Goal: Task Accomplishment & Management: Use online tool/utility

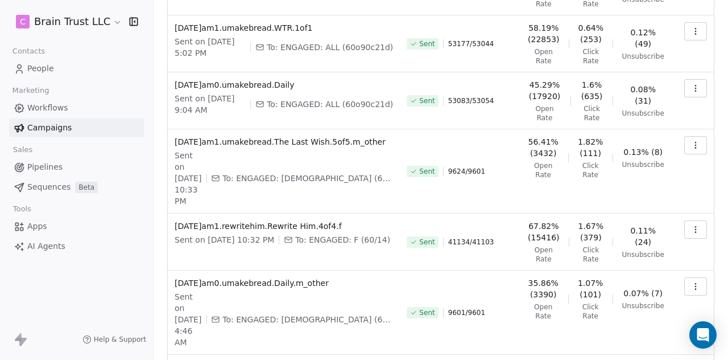
scroll to position [417, 0]
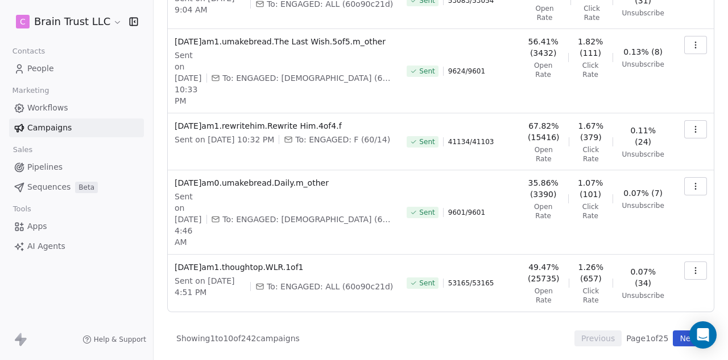
click at [673, 341] on button "Next" at bounding box center [689, 338] width 32 height 16
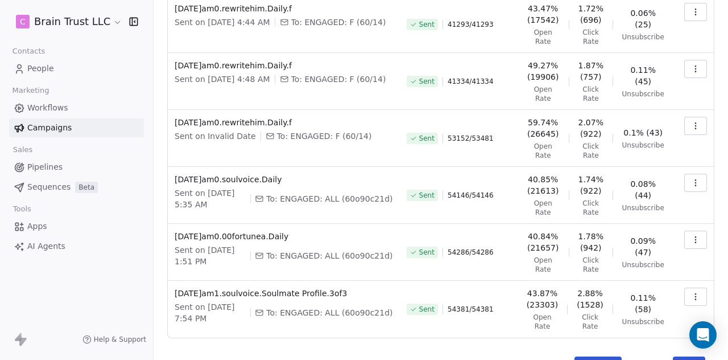
scroll to position [371, 0]
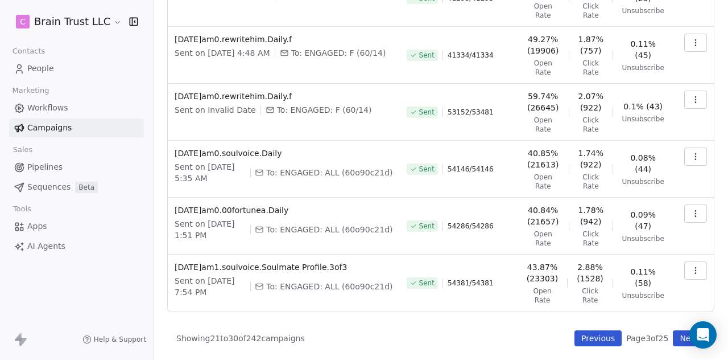
click at [586, 340] on button "Previous" at bounding box center [598, 338] width 47 height 16
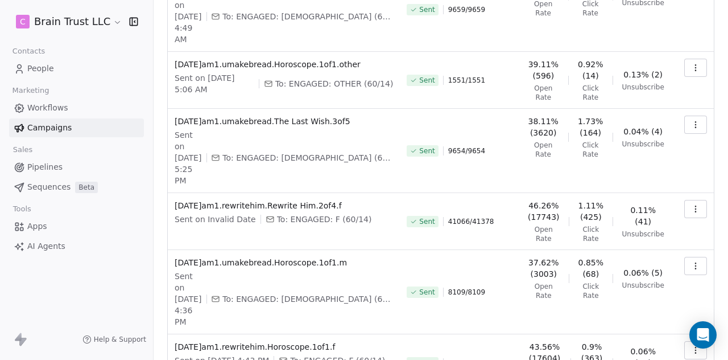
scroll to position [428, 0]
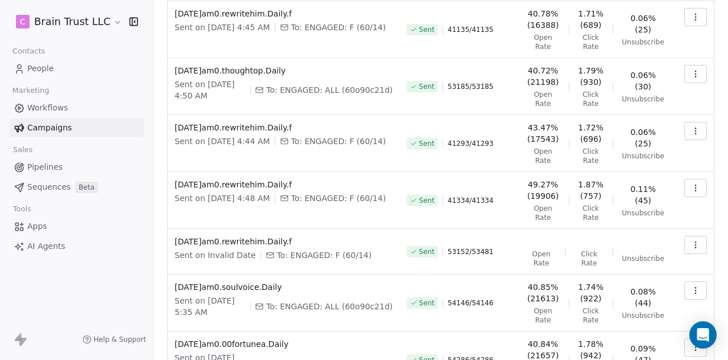
scroll to position [225, 0]
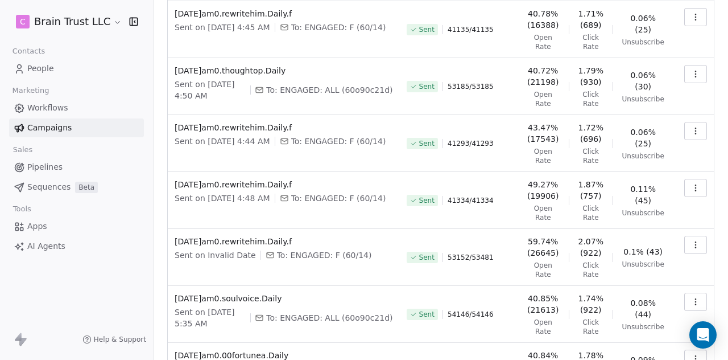
click at [693, 179] on button "button" at bounding box center [695, 188] width 23 height 18
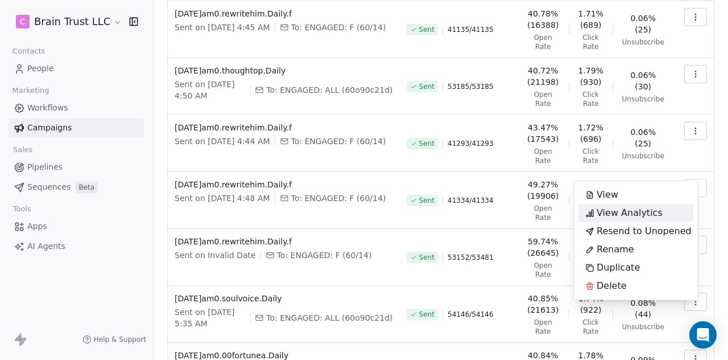
click at [644, 212] on span "View Analytics" at bounding box center [630, 213] width 66 height 14
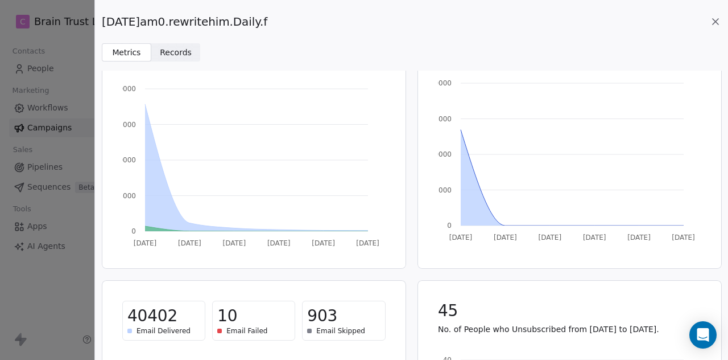
scroll to position [0, 0]
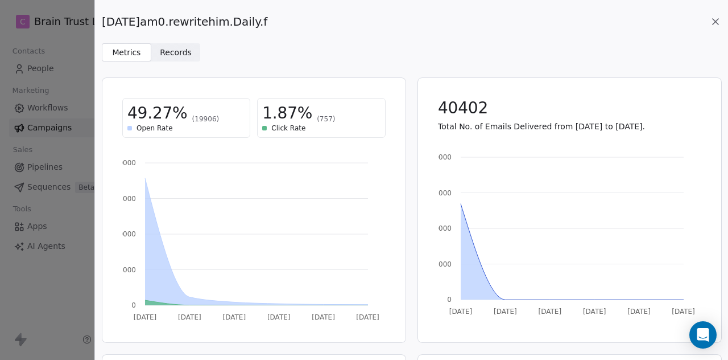
click at [714, 22] on icon at bounding box center [716, 22] width 6 height 6
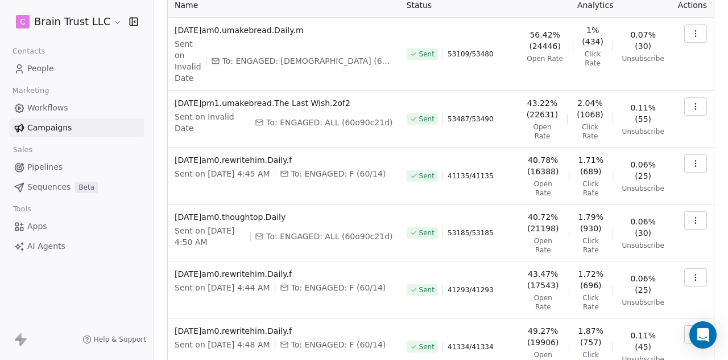
scroll to position [91, 0]
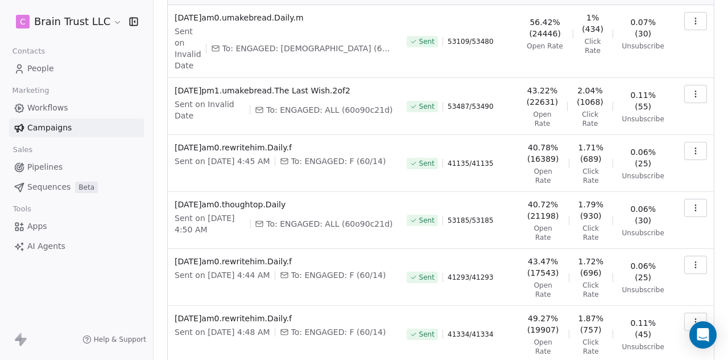
click at [694, 199] on button "button" at bounding box center [695, 208] width 23 height 18
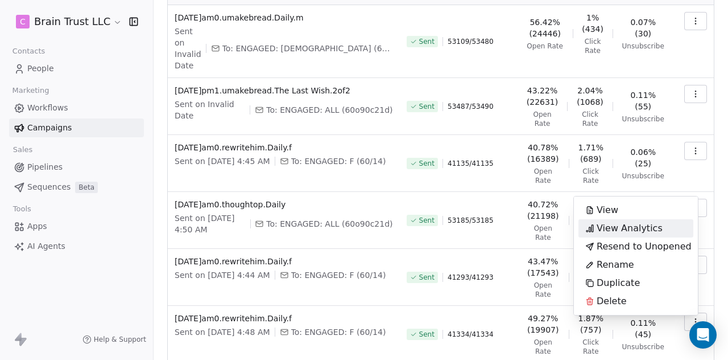
click at [621, 228] on span "View Analytics" at bounding box center [630, 228] width 66 height 14
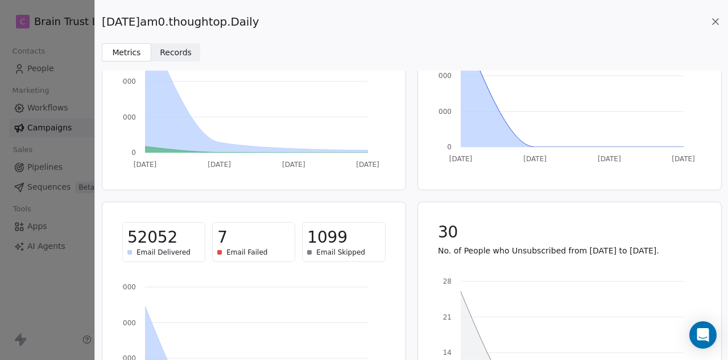
scroll to position [0, 0]
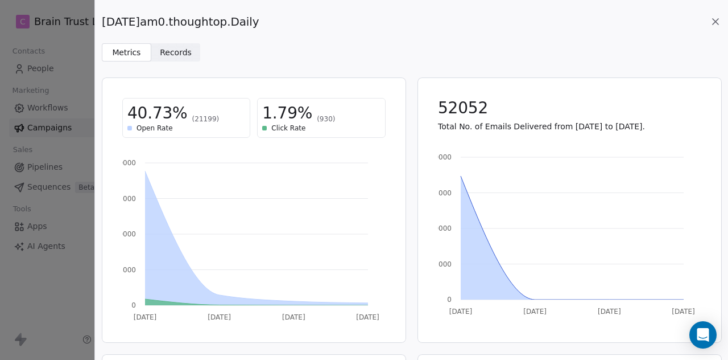
drag, startPoint x: 271, startPoint y: 20, endPoint x: 102, endPoint y: 27, distance: 168.5
click at [102, 27] on span "[DATE]am0.thoughtop.Daily" at bounding box center [181, 22] width 158 height 16
copy span "[DATE]am0.thoughtop.Daily"
click at [717, 19] on icon at bounding box center [716, 22] width 6 height 6
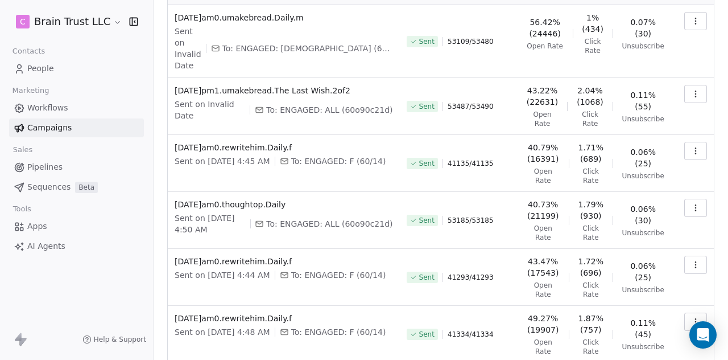
click at [695, 150] on icon "button" at bounding box center [695, 150] width 1 height 1
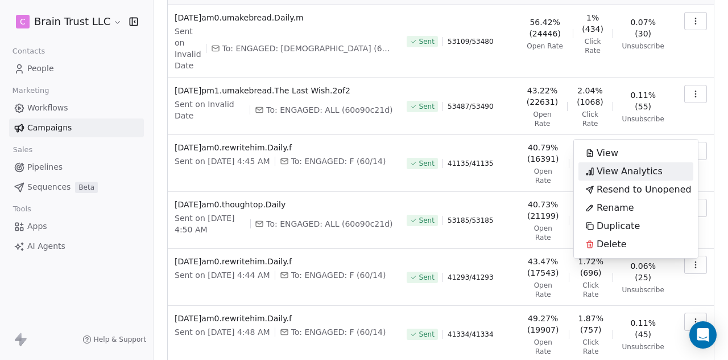
click at [607, 164] on span "View Analytics" at bounding box center [630, 171] width 66 height 14
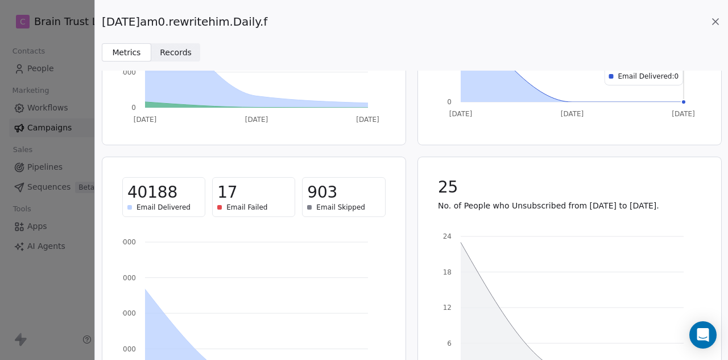
scroll to position [198, 0]
click at [714, 22] on icon at bounding box center [716, 22] width 6 height 6
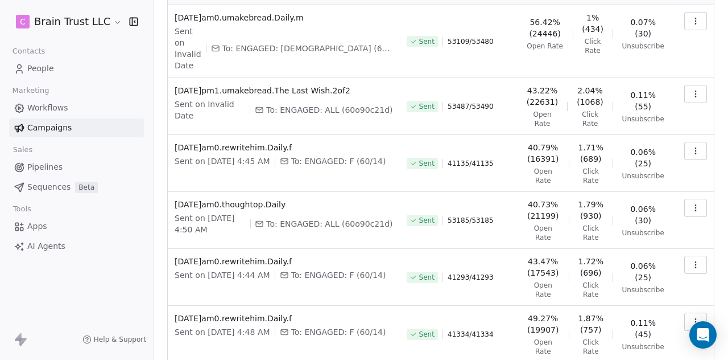
click at [696, 255] on button "button" at bounding box center [695, 264] width 23 height 18
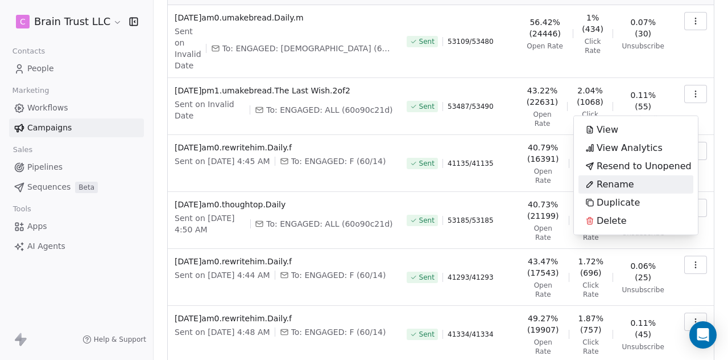
click at [429, 126] on html "C Brain Trust LLC Contacts People Marketing Workflows Campaigns Sales Pipelines…" at bounding box center [364, 180] width 728 height 360
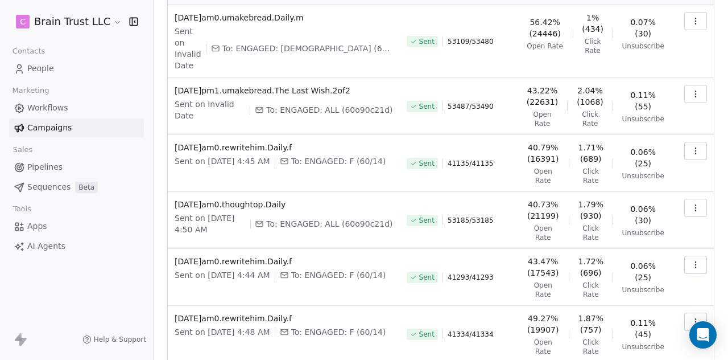
click at [688, 142] on button "button" at bounding box center [695, 151] width 23 height 18
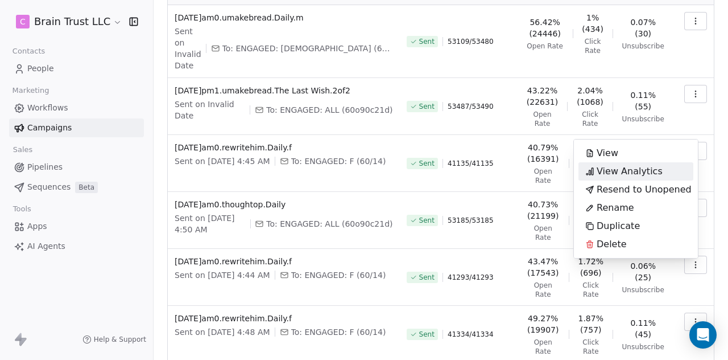
click at [653, 171] on span "View Analytics" at bounding box center [630, 171] width 66 height 14
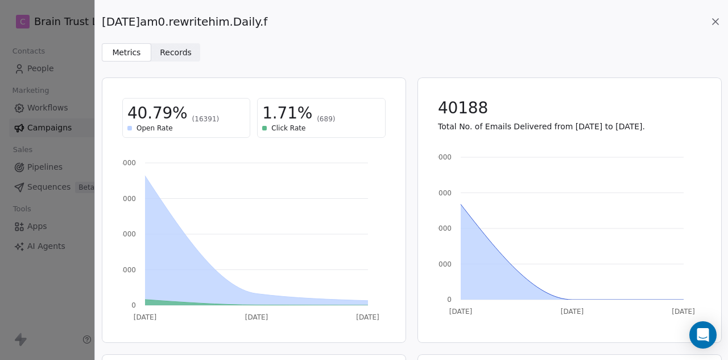
drag, startPoint x: 279, startPoint y: 18, endPoint x: 102, endPoint y: 20, distance: 176.3
click at [102, 20] on div "[DATE]am0.rewritehim.Daily.f" at bounding box center [411, 22] width 619 height 16
copy span "[DATE]am0.rewritehim.Daily.f"
click at [712, 22] on icon at bounding box center [715, 21] width 11 height 11
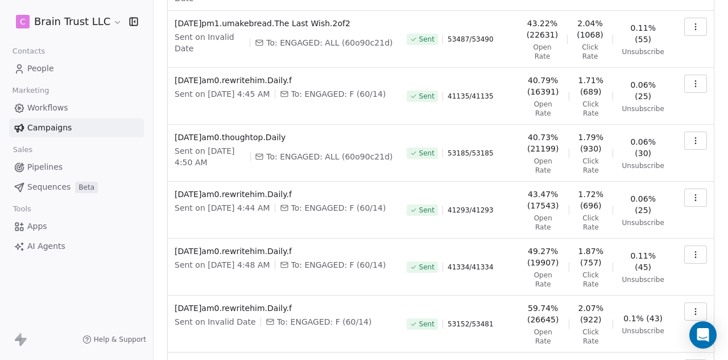
scroll to position [365, 0]
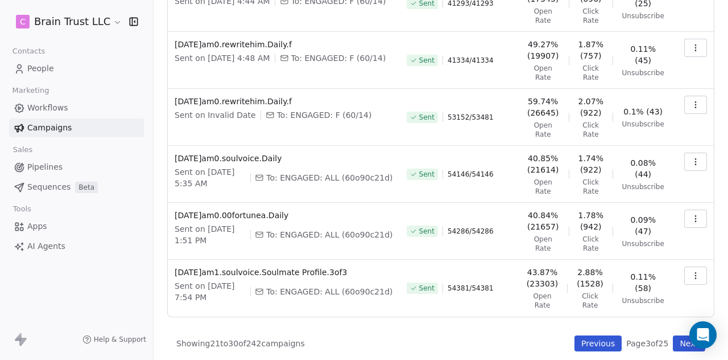
click at [589, 336] on button "Previous" at bounding box center [598, 343] width 47 height 16
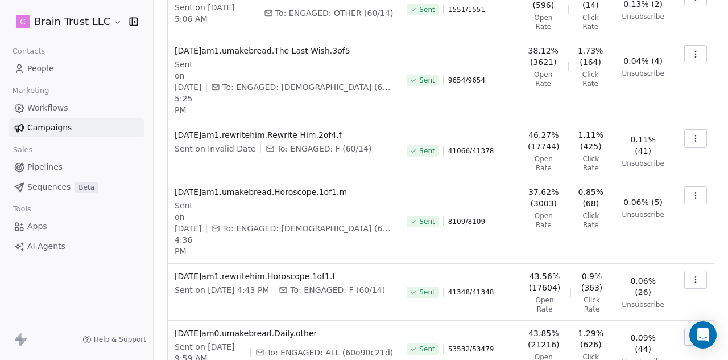
scroll to position [428, 0]
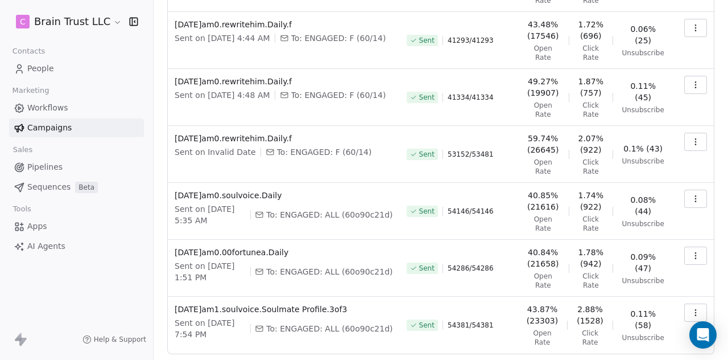
scroll to position [365, 0]
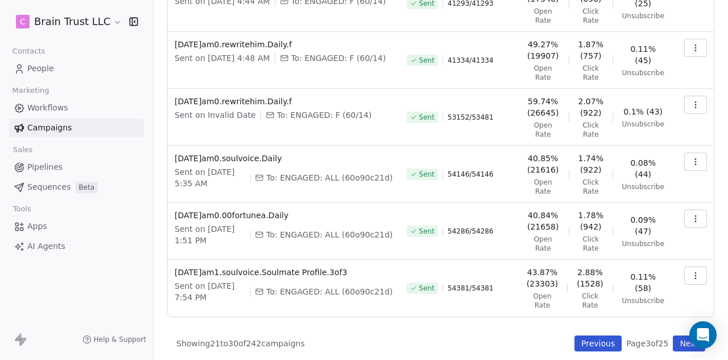
click at [673, 335] on button "Next" at bounding box center [689, 343] width 32 height 16
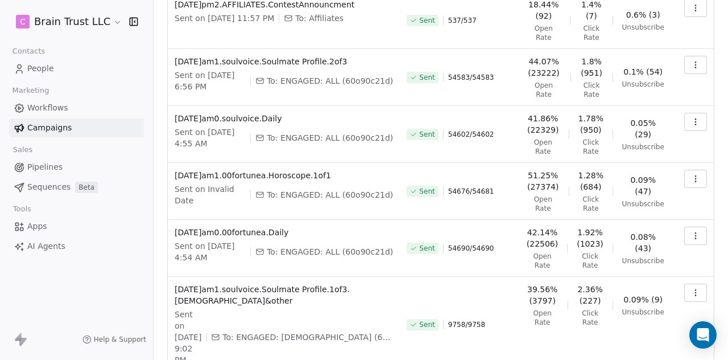
scroll to position [374, 0]
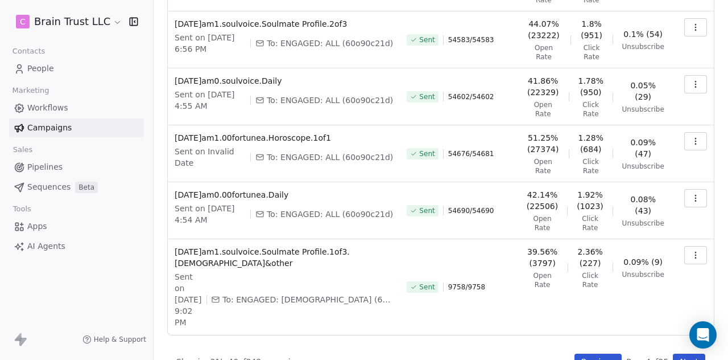
click at [593, 353] on button "Previous" at bounding box center [598, 361] width 47 height 16
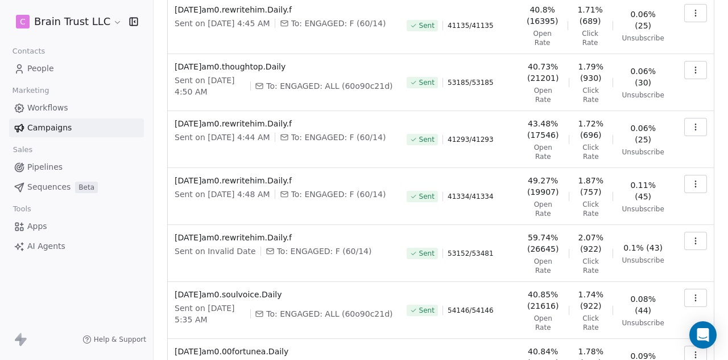
scroll to position [365, 0]
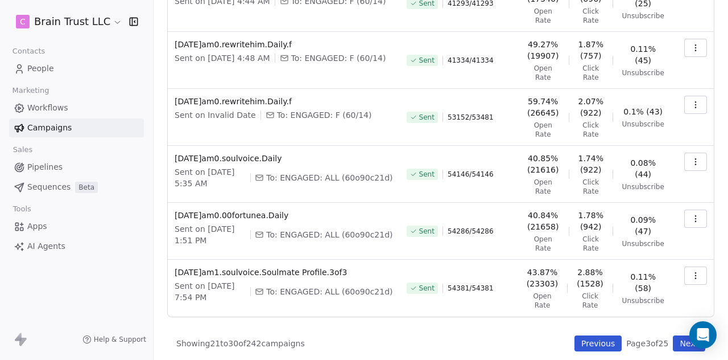
click at [602, 343] on button "Previous" at bounding box center [598, 343] width 47 height 16
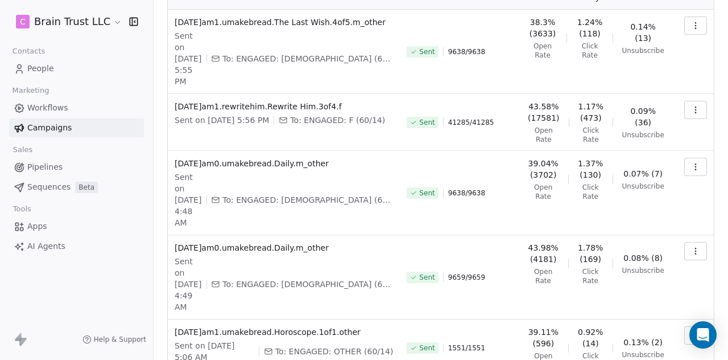
scroll to position [88, 0]
click at [687, 243] on button "button" at bounding box center [695, 250] width 23 height 18
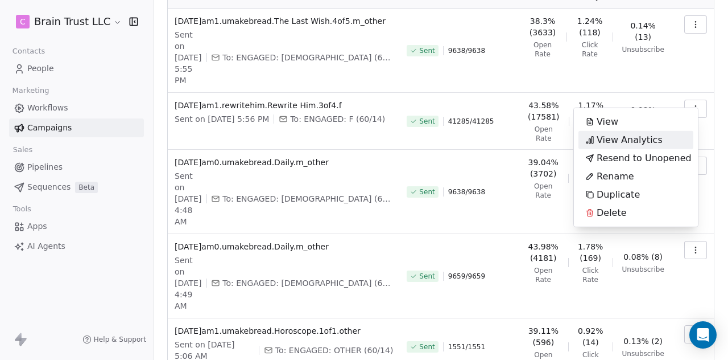
click at [638, 140] on span "View Analytics" at bounding box center [630, 140] width 66 height 14
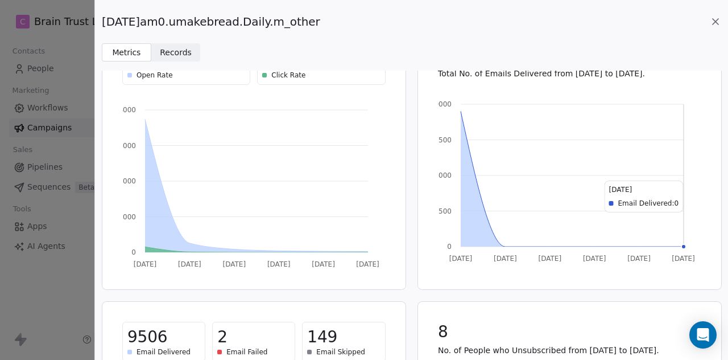
scroll to position [0, 0]
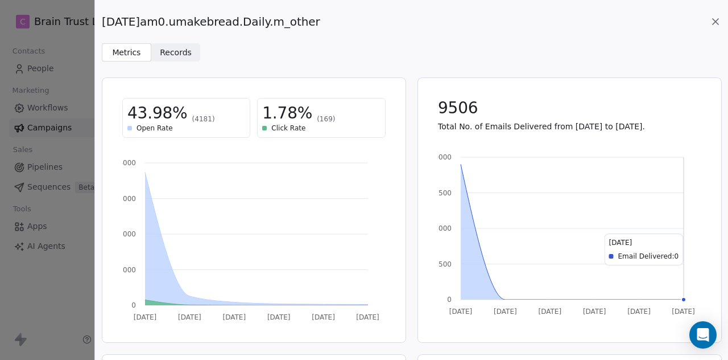
click at [714, 25] on icon at bounding box center [715, 21] width 11 height 11
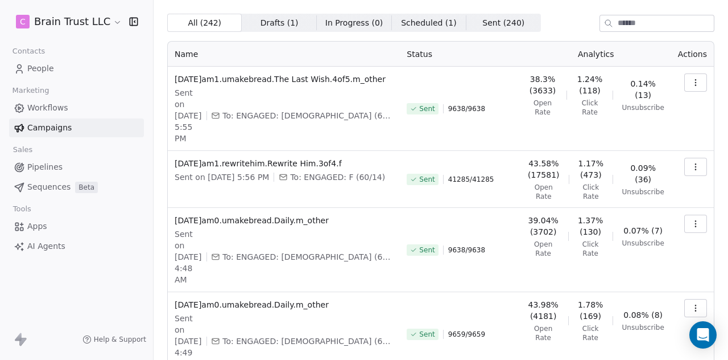
scroll to position [30, 0]
click at [691, 303] on icon "button" at bounding box center [695, 307] width 9 height 9
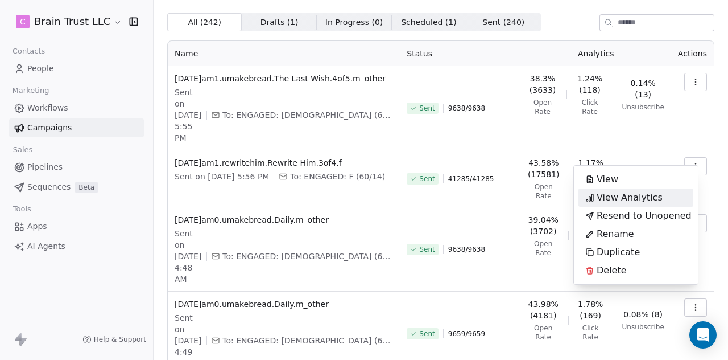
click at [629, 194] on span "View Analytics" at bounding box center [630, 198] width 66 height 14
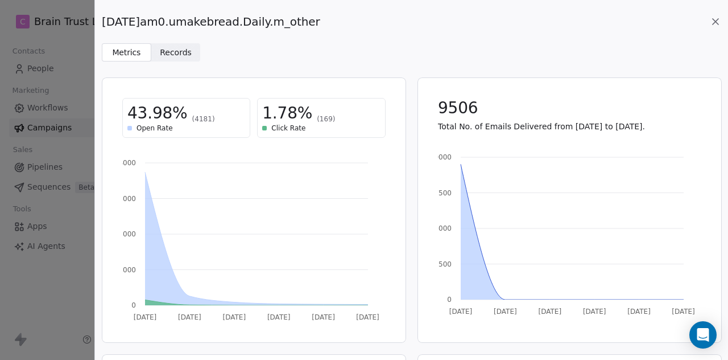
drag, startPoint x: 328, startPoint y: 19, endPoint x: 105, endPoint y: 26, distance: 223.1
click at [105, 26] on div "[DATE]am0.umakebread.Daily.m_other" at bounding box center [411, 22] width 619 height 16
copy span "[DATE]am0.umakebread.Daily.m_other"
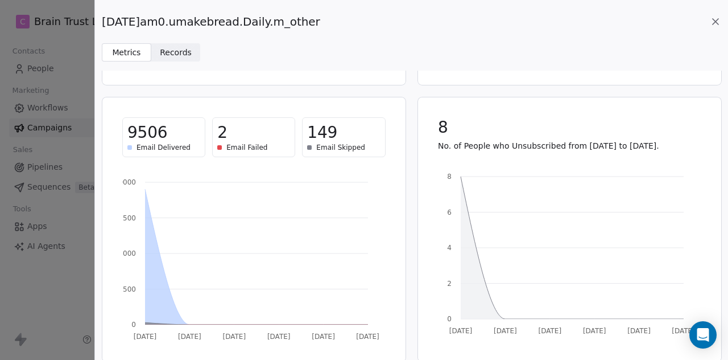
scroll to position [257, 0]
click at [716, 21] on icon at bounding box center [716, 22] width 6 height 6
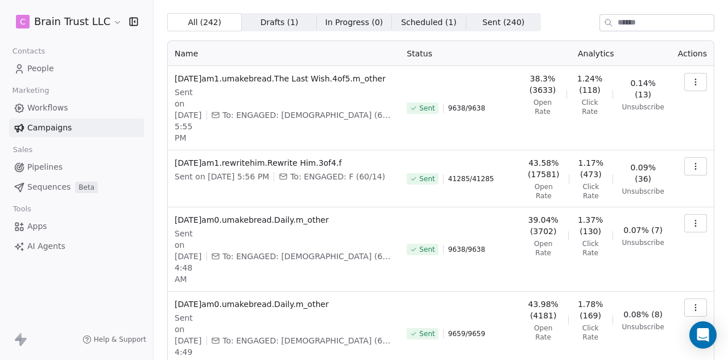
scroll to position [0, 0]
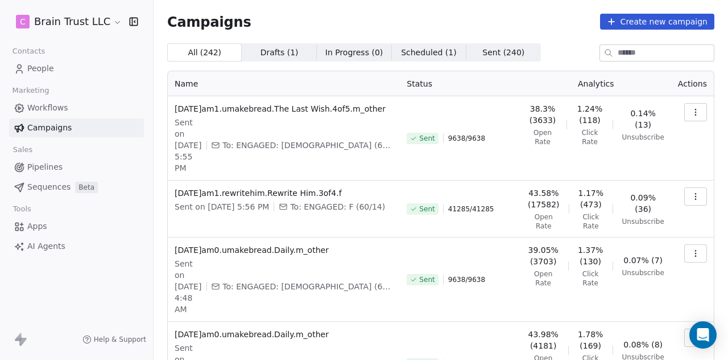
click at [684, 201] on button "button" at bounding box center [695, 196] width 23 height 18
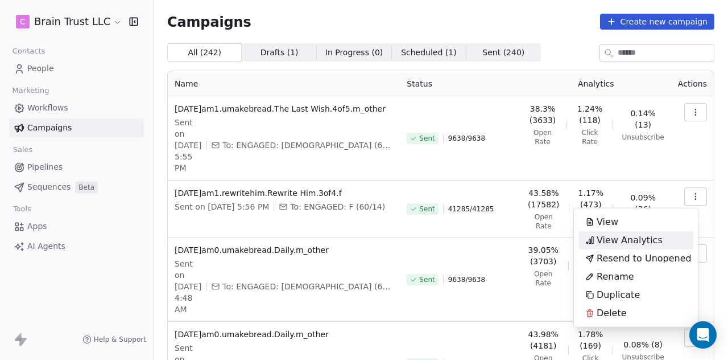
click at [647, 241] on span "View Analytics" at bounding box center [630, 240] width 66 height 14
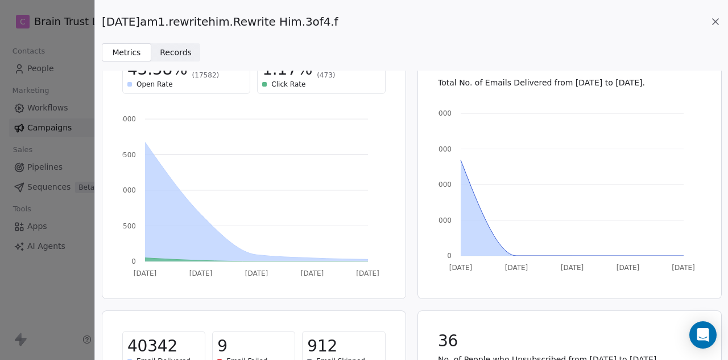
scroll to position [43, 0]
click at [716, 20] on icon at bounding box center [715, 21] width 11 height 11
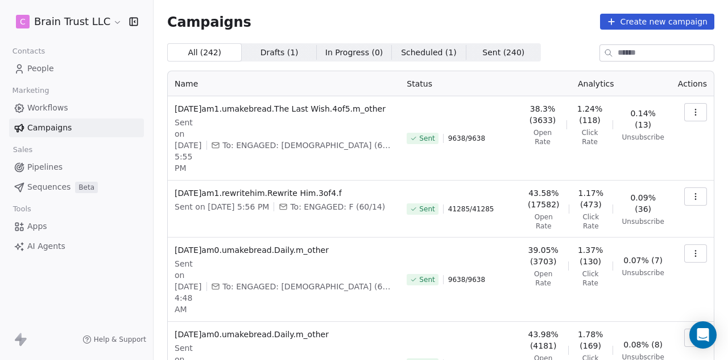
click at [692, 113] on button "button" at bounding box center [695, 112] width 23 height 18
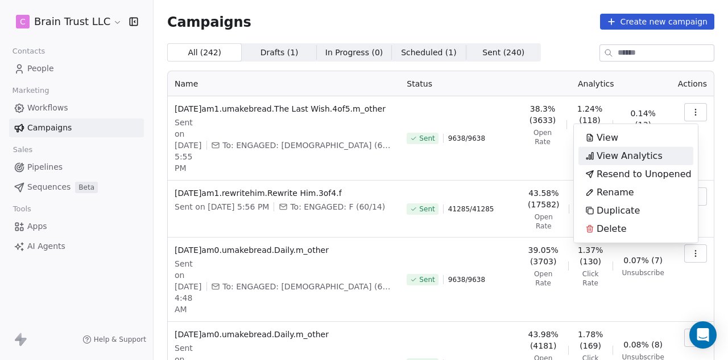
click at [612, 153] on span "View Analytics" at bounding box center [630, 156] width 66 height 14
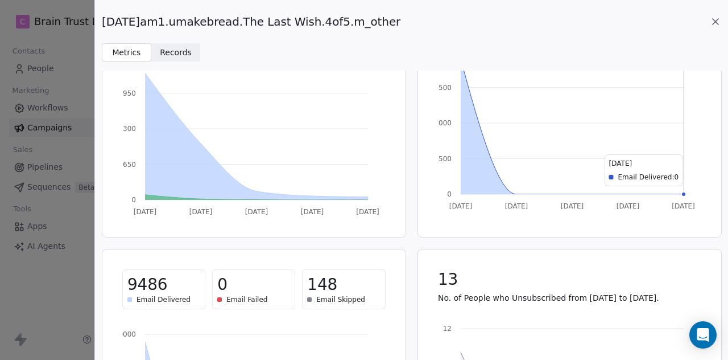
scroll to position [116, 0]
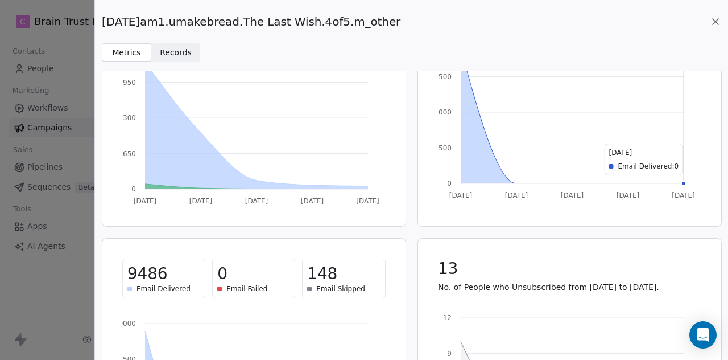
click at [713, 20] on icon at bounding box center [715, 21] width 11 height 11
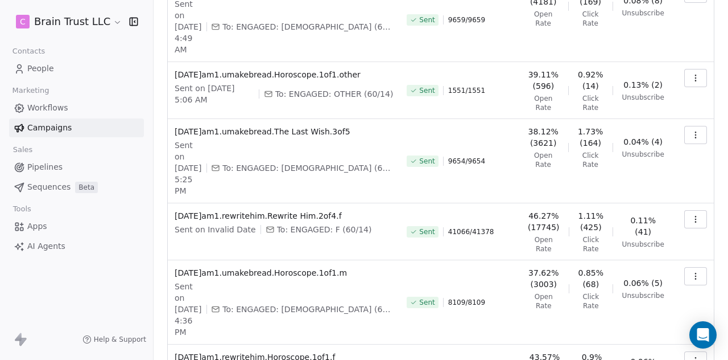
scroll to position [428, 0]
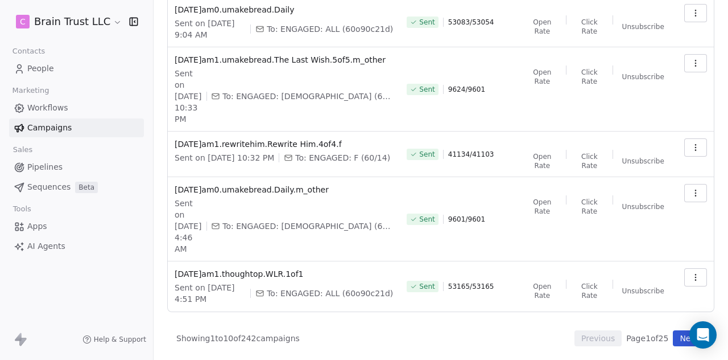
scroll to position [417, 0]
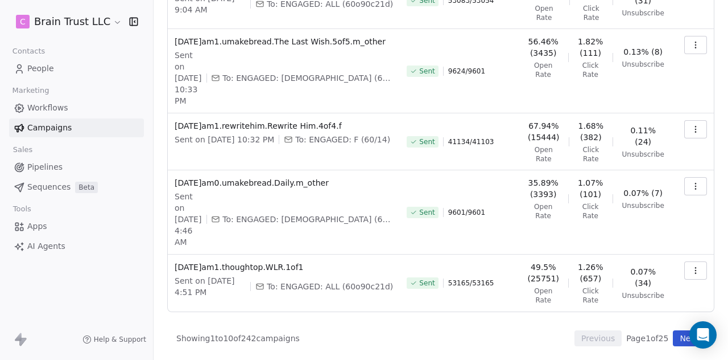
click at [684, 272] on button "button" at bounding box center [695, 270] width 23 height 18
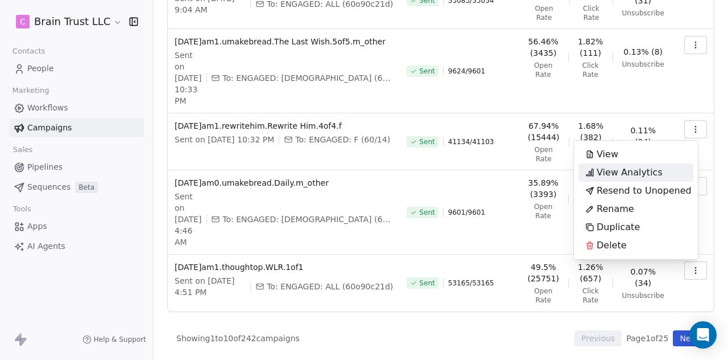
click at [614, 179] on span "View Analytics" at bounding box center [630, 173] width 66 height 14
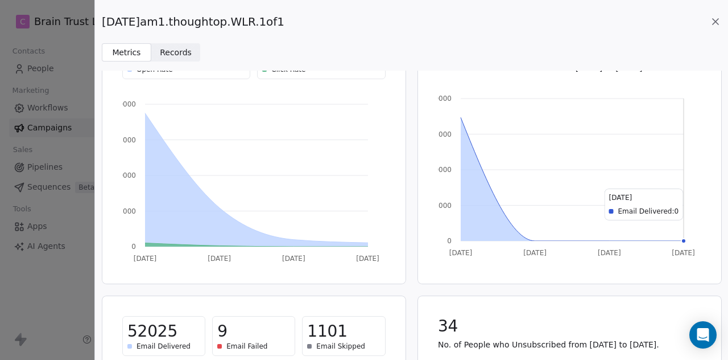
scroll to position [65, 0]
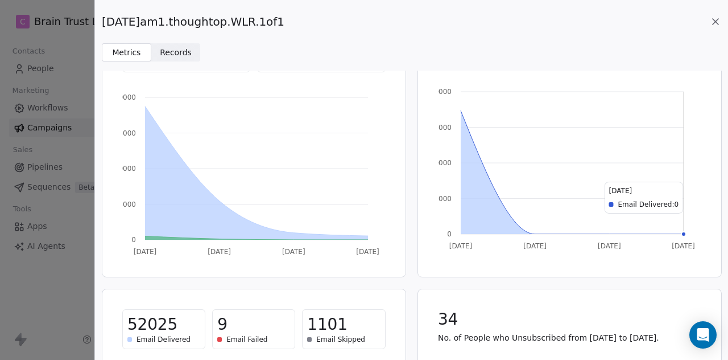
click at [714, 18] on icon at bounding box center [715, 21] width 11 height 11
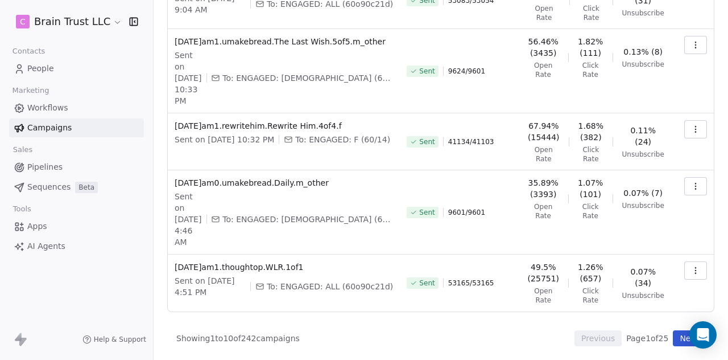
click at [684, 271] on button "button" at bounding box center [695, 270] width 23 height 18
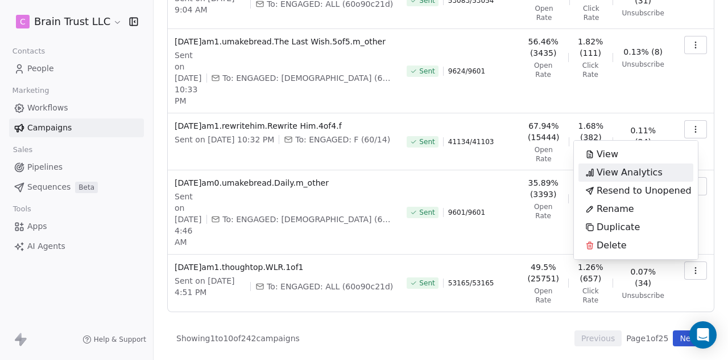
click at [643, 166] on span "View Analytics" at bounding box center [630, 173] width 66 height 14
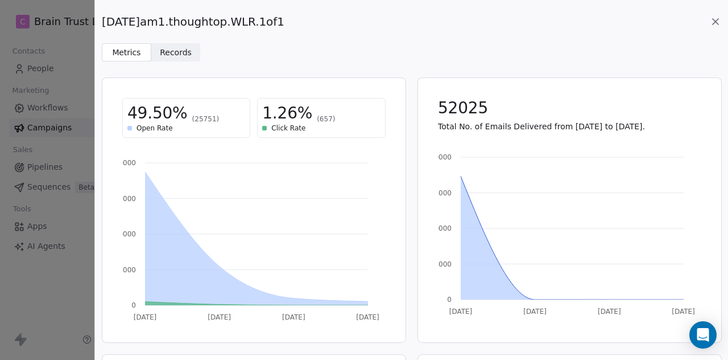
drag, startPoint x: 290, startPoint y: 20, endPoint x: 102, endPoint y: 21, distance: 188.3
click at [102, 21] on span "[DATE]am1.thoughtop.WLR.1of1" at bounding box center [193, 22] width 183 height 16
copy span "[DATE]am1.thoughtop.WLR.1of1"
click at [714, 20] on icon at bounding box center [716, 22] width 6 height 6
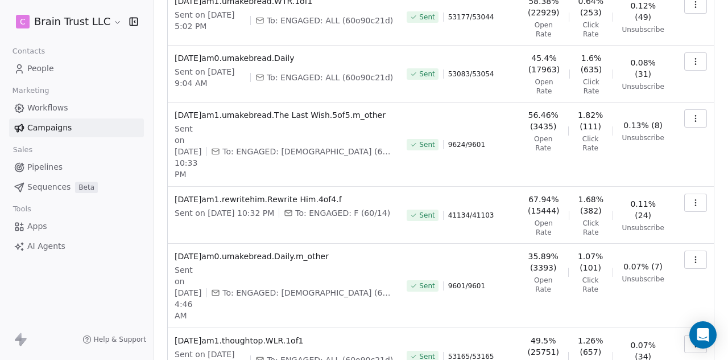
scroll to position [327, 0]
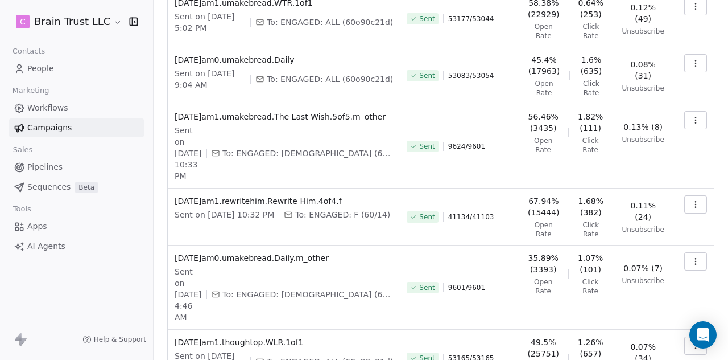
click at [691, 266] on icon "button" at bounding box center [695, 261] width 9 height 9
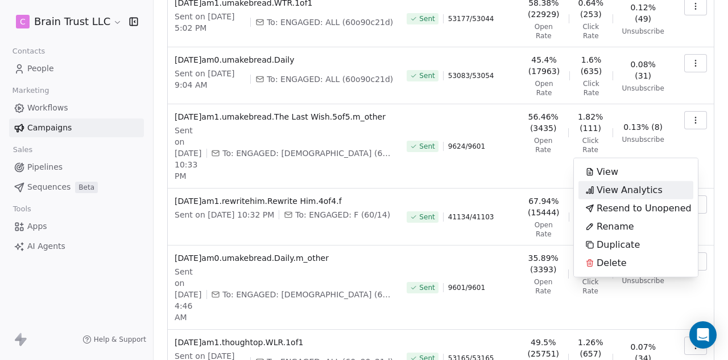
click at [601, 193] on span "View Analytics" at bounding box center [630, 190] width 66 height 14
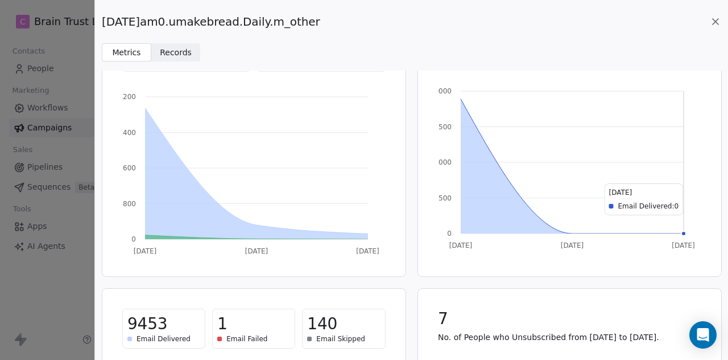
scroll to position [72, 0]
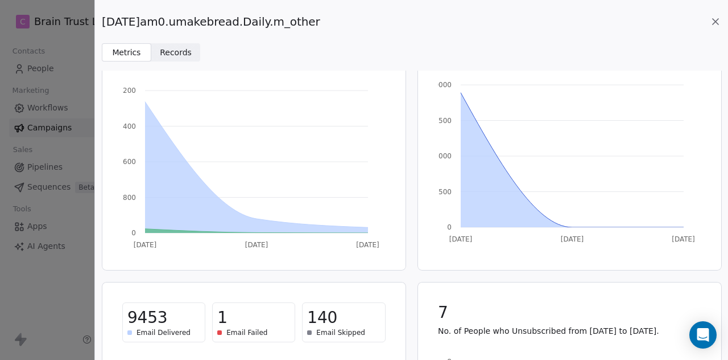
click at [712, 22] on icon at bounding box center [715, 21] width 11 height 11
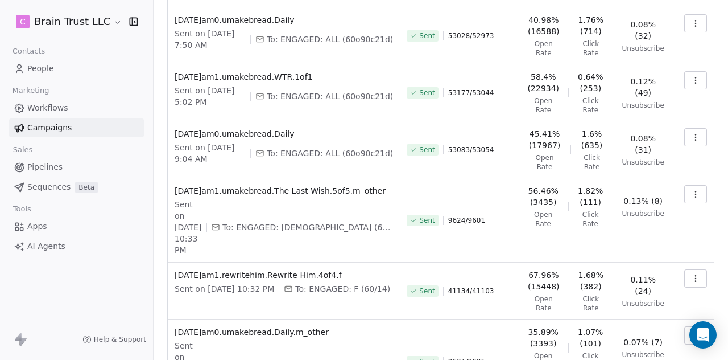
scroll to position [252, 0]
click at [684, 288] on button "button" at bounding box center [695, 279] width 23 height 18
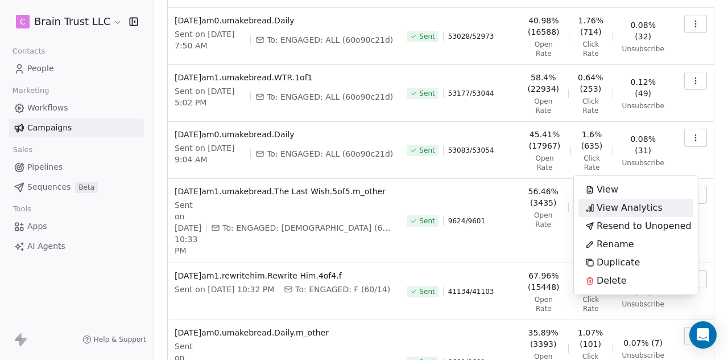
click at [621, 206] on span "View Analytics" at bounding box center [630, 208] width 66 height 14
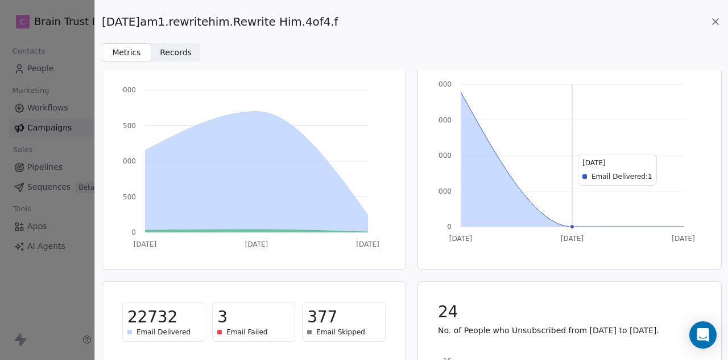
scroll to position [90, 0]
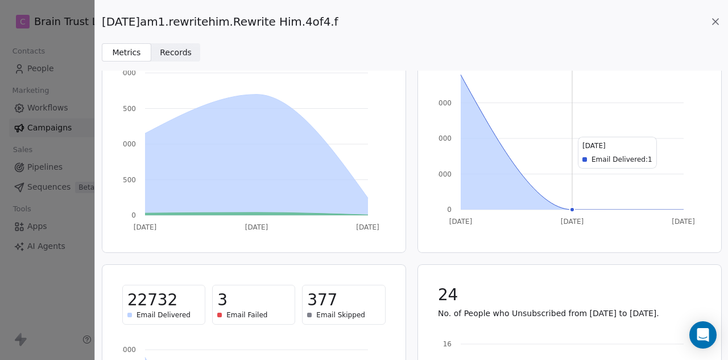
click at [717, 22] on icon at bounding box center [716, 22] width 6 height 6
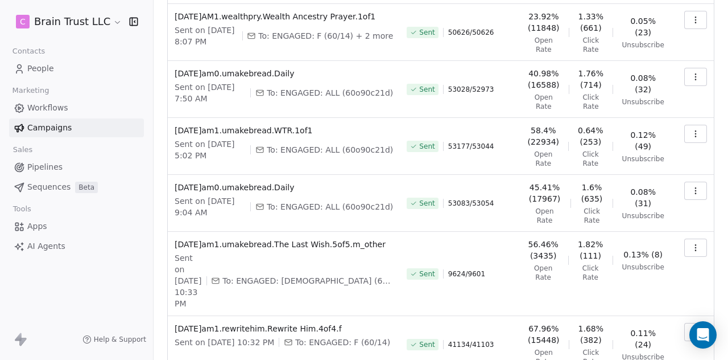
scroll to position [196, 0]
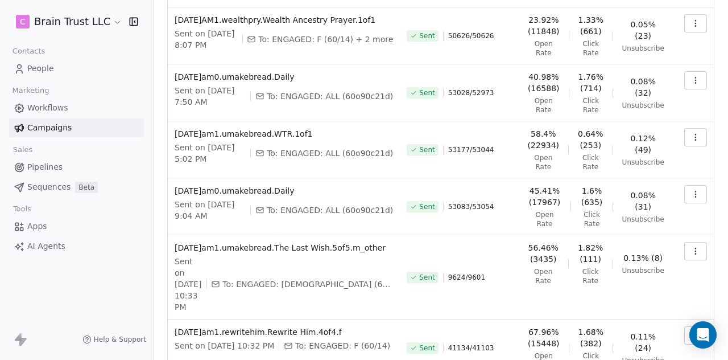
click at [691, 255] on icon "button" at bounding box center [695, 250] width 9 height 9
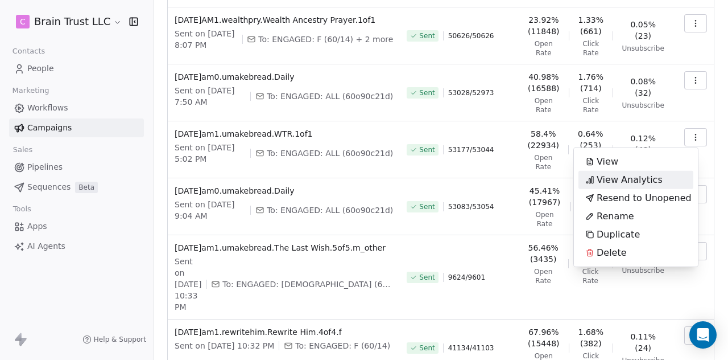
click at [625, 179] on span "View Analytics" at bounding box center [630, 180] width 66 height 14
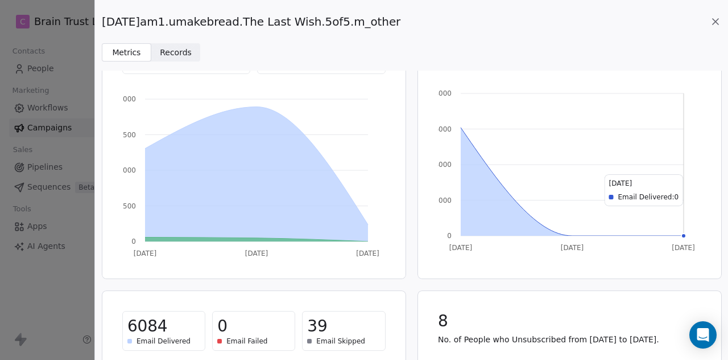
scroll to position [65, 0]
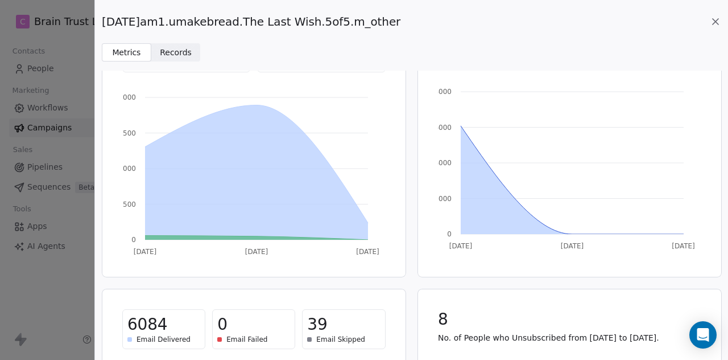
click at [719, 23] on icon at bounding box center [715, 21] width 11 height 11
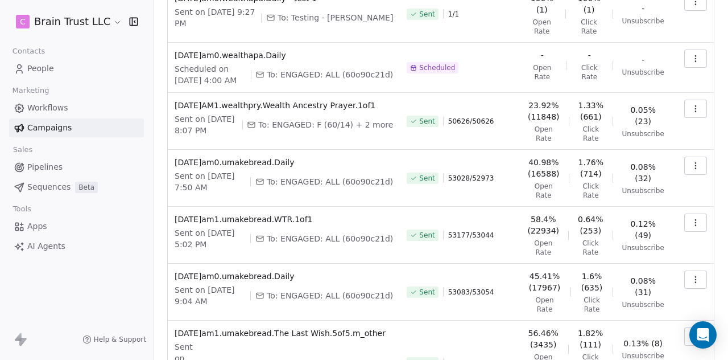
scroll to position [109, 0]
click at [719, 23] on div "Campaigns Create new campaign All ( 242 ) All ( 242 ) Drafts ( 1 ) Drafts ( 1 )…" at bounding box center [441, 271] width 575 height 761
click at [691, 285] on icon "button" at bounding box center [695, 280] width 9 height 9
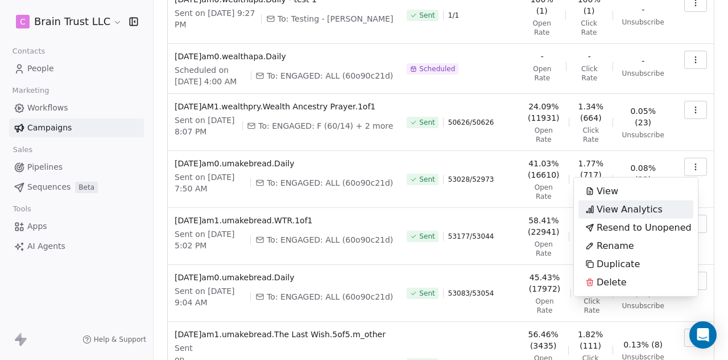
click at [647, 206] on span "View Analytics" at bounding box center [630, 210] width 66 height 14
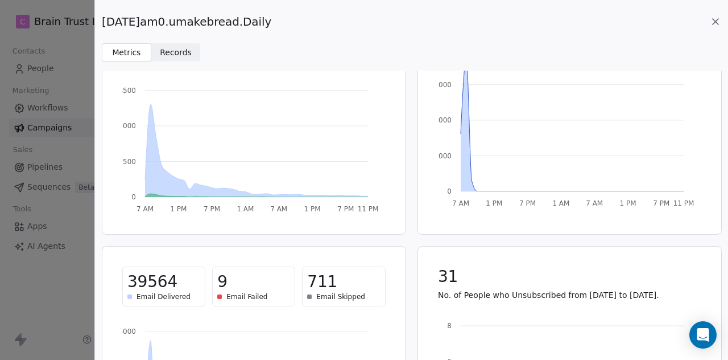
scroll to position [109, 0]
click at [283, 19] on div "[DATE]am0.umakebread.Daily" at bounding box center [411, 22] width 619 height 16
drag, startPoint x: 280, startPoint y: 19, endPoint x: 104, endPoint y: 19, distance: 176.9
click at [104, 19] on span "[DATE]am0.umakebread.Daily" at bounding box center [187, 22] width 170 height 16
copy span "[DATE]am0.umakebread.Daily"
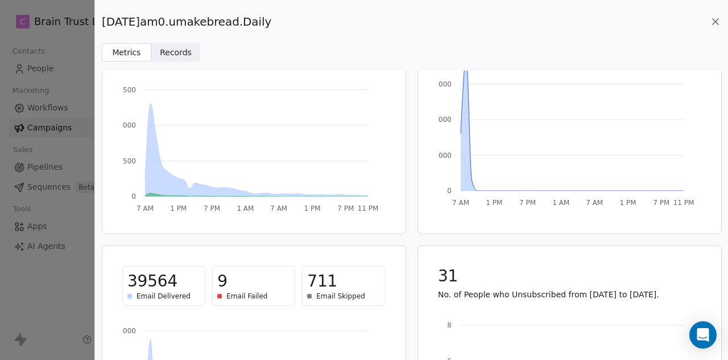
click at [714, 20] on icon at bounding box center [716, 22] width 6 height 6
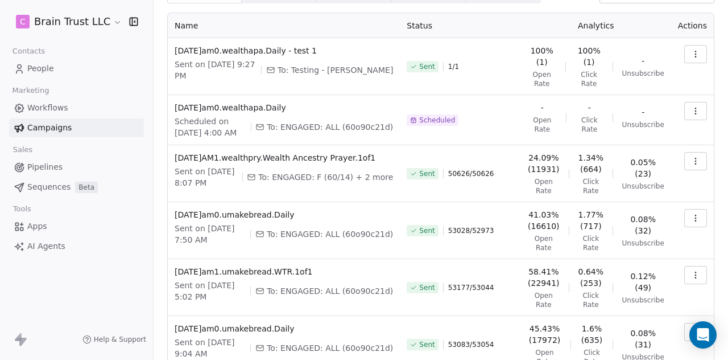
scroll to position [56, 0]
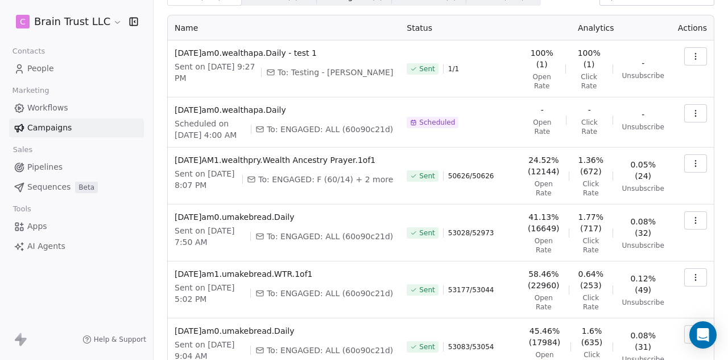
click at [695, 277] on icon "button" at bounding box center [695, 276] width 1 height 1
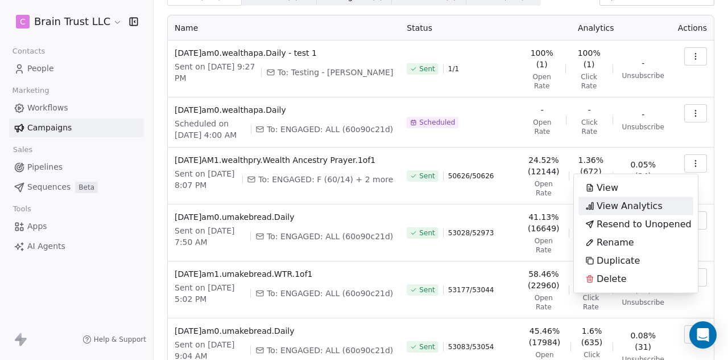
click at [630, 209] on span "View Analytics" at bounding box center [630, 206] width 66 height 14
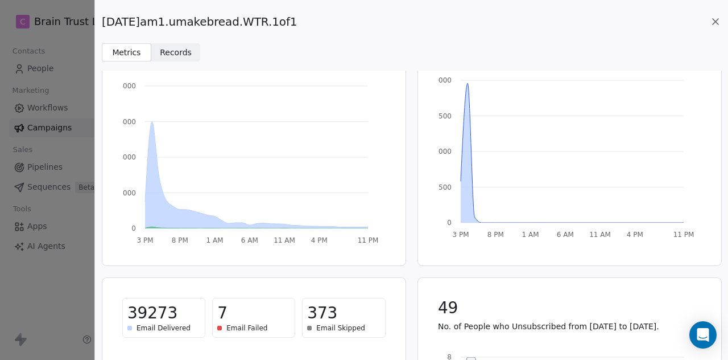
scroll to position [91, 0]
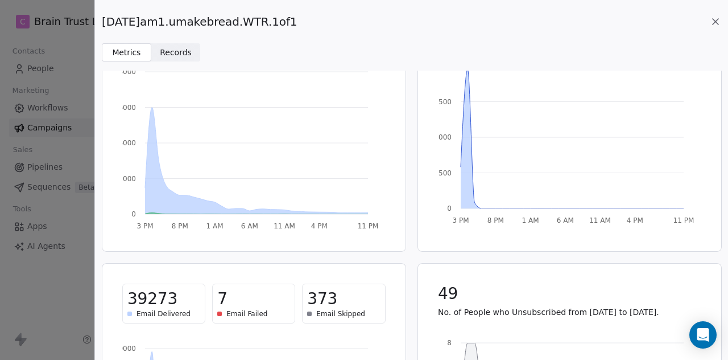
drag, startPoint x: 300, startPoint y: 23, endPoint x: 103, endPoint y: 22, distance: 196.8
click at [103, 22] on span "[DATE]am1.umakebread.WTR.1of1" at bounding box center [200, 22] width 196 height 16
copy span "[DATE]am1.umakebread.WTR.1of1"
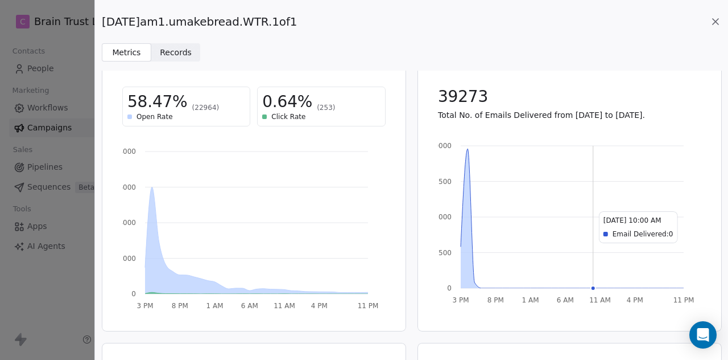
scroll to position [6, 0]
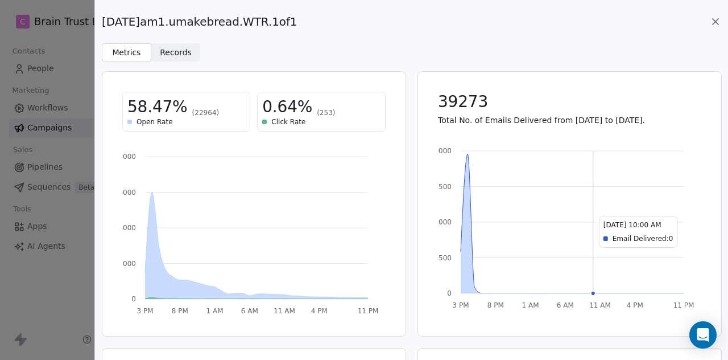
click at [717, 22] on icon at bounding box center [716, 22] width 6 height 6
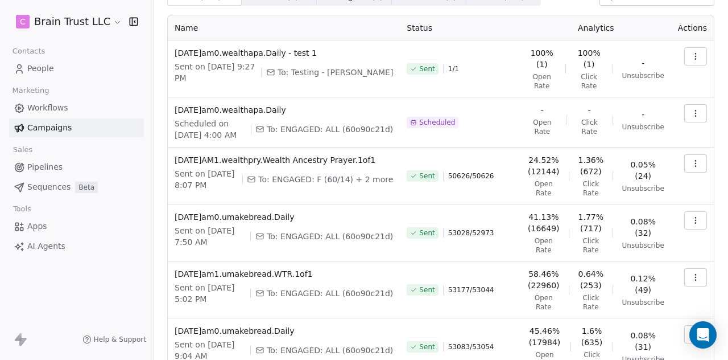
click at [695, 229] on button "button" at bounding box center [695, 220] width 23 height 18
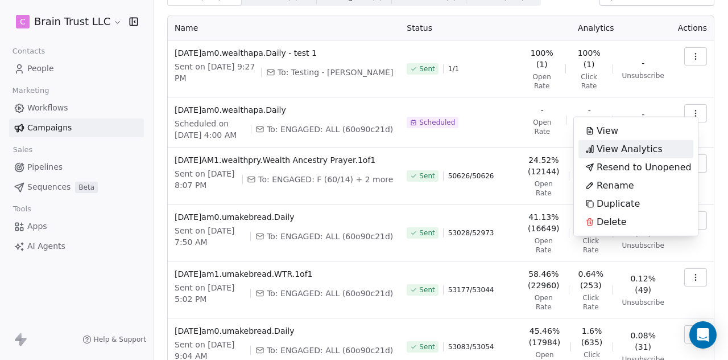
click at [641, 150] on span "View Analytics" at bounding box center [630, 149] width 66 height 14
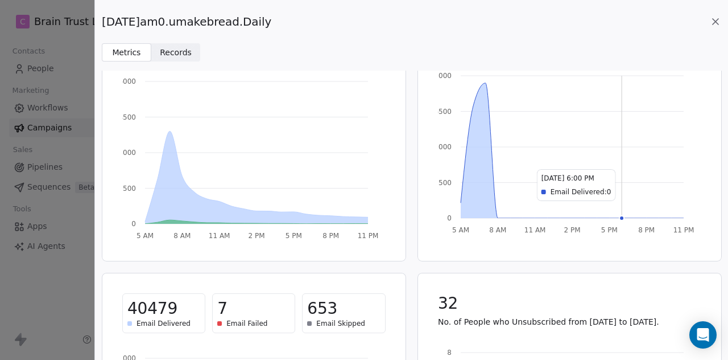
scroll to position [82, 0]
click at [716, 22] on icon at bounding box center [716, 22] width 6 height 6
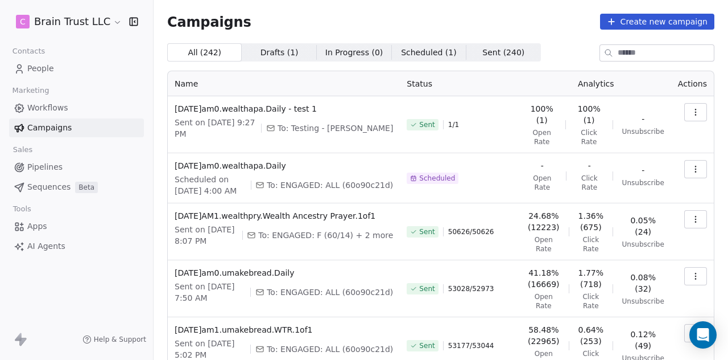
scroll to position [0, 0]
click at [691, 280] on icon "button" at bounding box center [695, 275] width 9 height 9
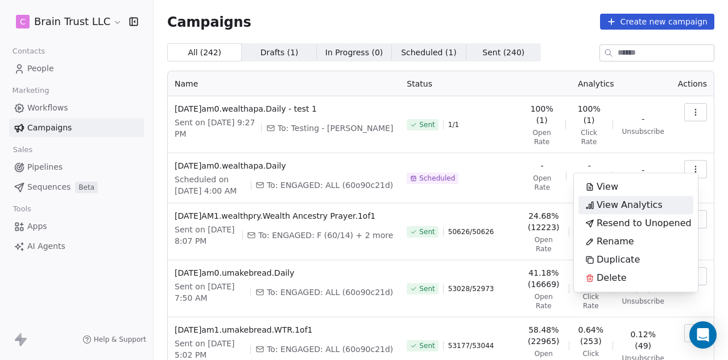
click at [622, 199] on span "View Analytics" at bounding box center [630, 205] width 66 height 14
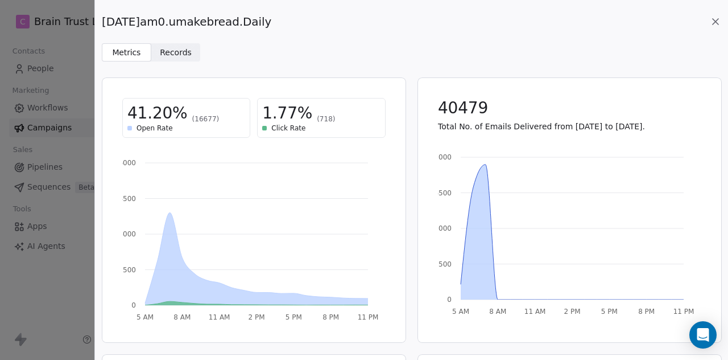
drag, startPoint x: 281, startPoint y: 22, endPoint x: 101, endPoint y: 22, distance: 179.8
click at [102, 22] on span "[DATE]am0.umakebread.Daily" at bounding box center [187, 22] width 170 height 16
copy span "[DATE]am0.umakebread.Daily"
click at [714, 22] on icon at bounding box center [716, 22] width 6 height 6
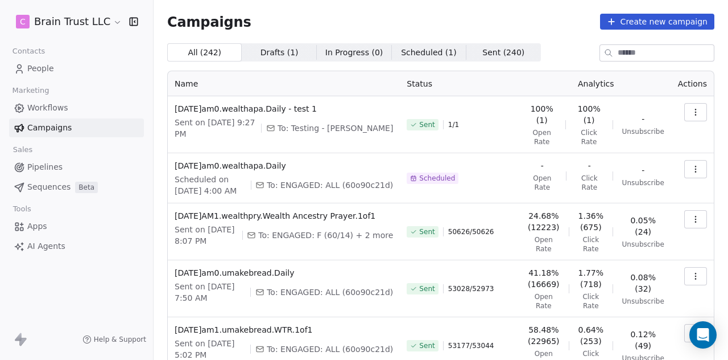
click at [691, 224] on icon "button" at bounding box center [695, 218] width 9 height 9
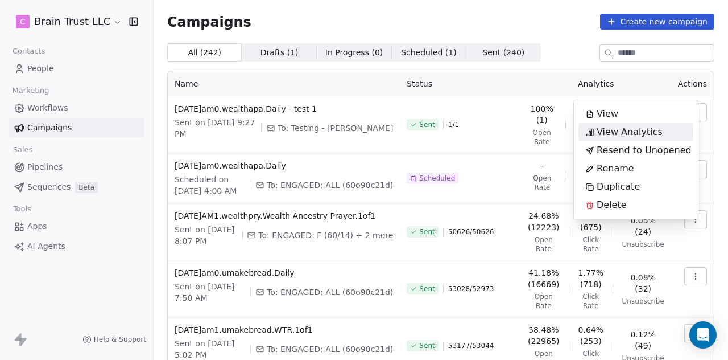
click at [635, 129] on span "View Analytics" at bounding box center [630, 132] width 66 height 14
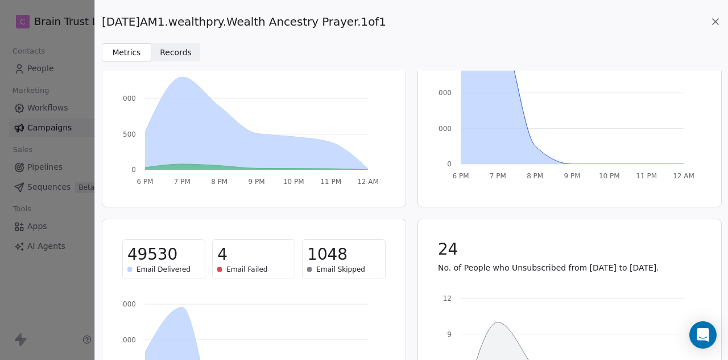
scroll to position [138, 0]
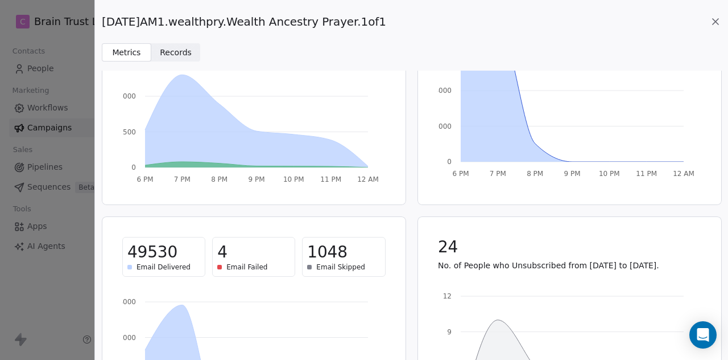
drag, startPoint x: 386, startPoint y: 20, endPoint x: 98, endPoint y: 21, distance: 288.4
click at [98, 21] on div "[DATE]AM1.wealthpry.Wealth Ancestry Prayer.1of1 Metrics Metrics Records Records" at bounding box center [411, 30] width 633 height 61
copy span "[DATE]AM1.wealthpry.Wealth Ancestry Prayer.1of1"
click at [717, 19] on icon at bounding box center [715, 21] width 11 height 11
